Goal: Information Seeking & Learning: Learn about a topic

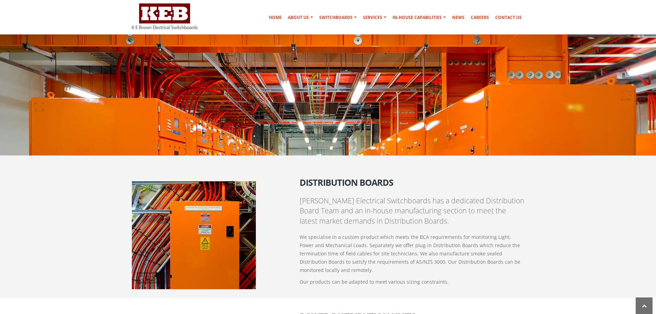
scroll to position [310, 0]
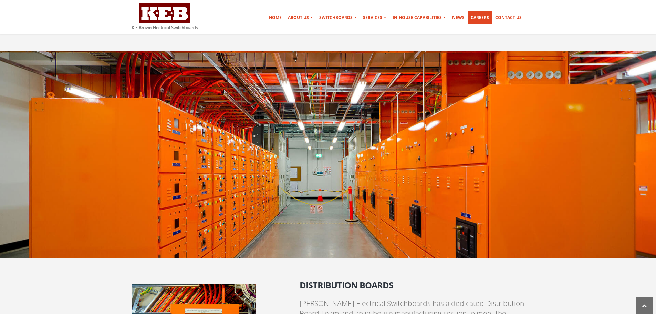
click at [475, 17] on link "Careers" at bounding box center [480, 18] width 24 height 14
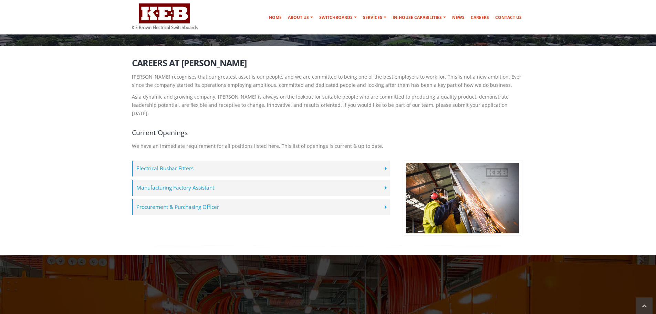
scroll to position [103, 0]
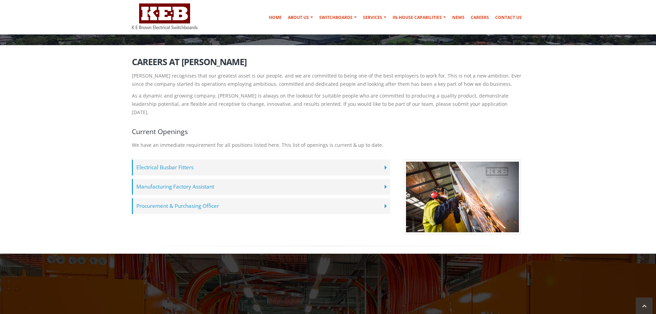
click at [387, 199] on label "Procurement & Purchasing Officer" at bounding box center [261, 206] width 258 height 16
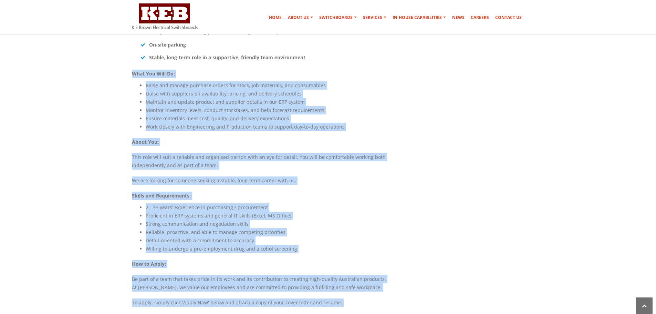
scroll to position [496, 0]
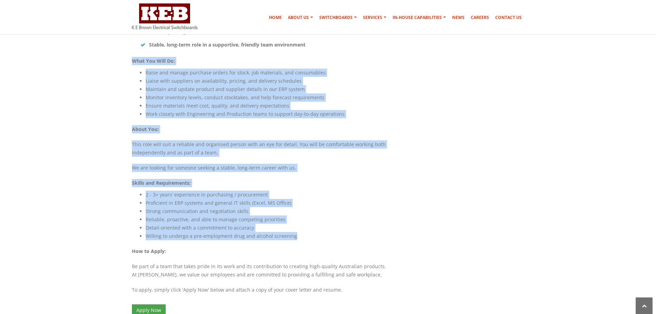
drag, startPoint x: 115, startPoint y: 135, endPoint x: 393, endPoint y: 217, distance: 290.3
click at [393, 217] on section "Careers at K E Brown K E Brown recognises that our greatest asset is our people…" at bounding box center [328, 4] width 656 height 681
copy div "What You Will Do: Raise and manage purchase orders for stock, job materials, an…"
